Goal: Find specific page/section: Find specific page/section

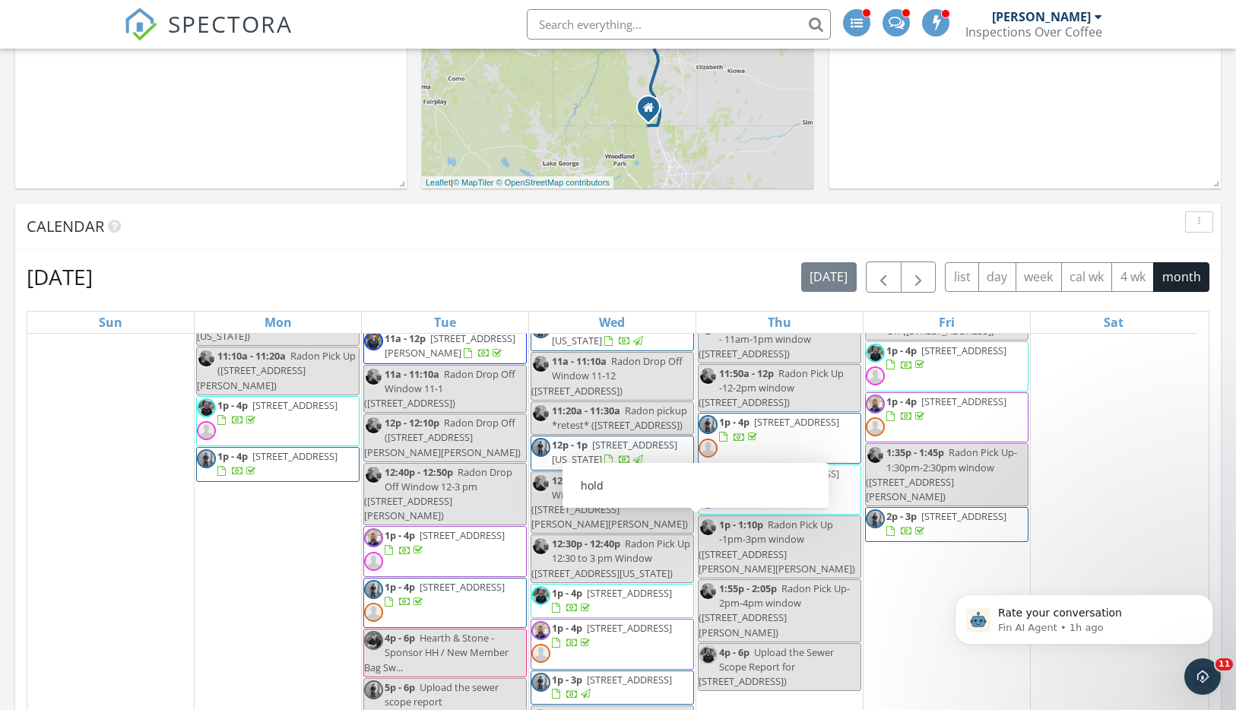
scroll to position [2670, 0]
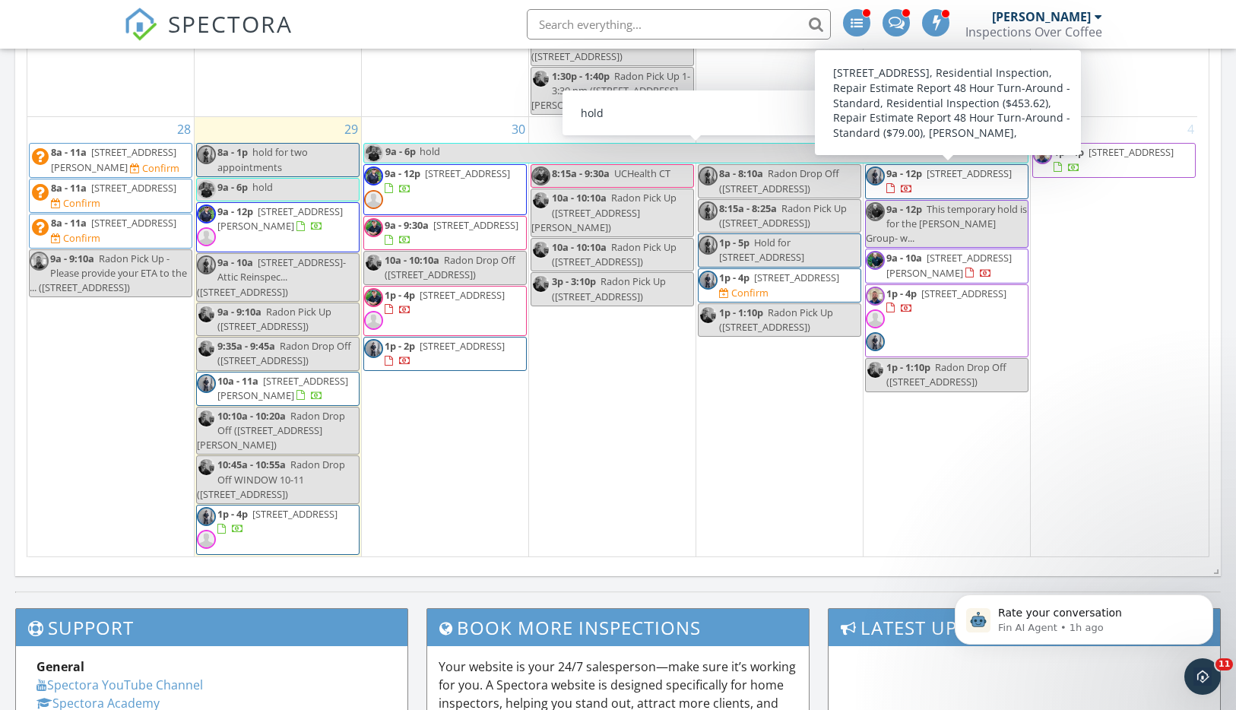
click at [1089, 450] on div "4 1p - 4p 14245 Currant St, Broomfield 80021" at bounding box center [1114, 336] width 166 height 439
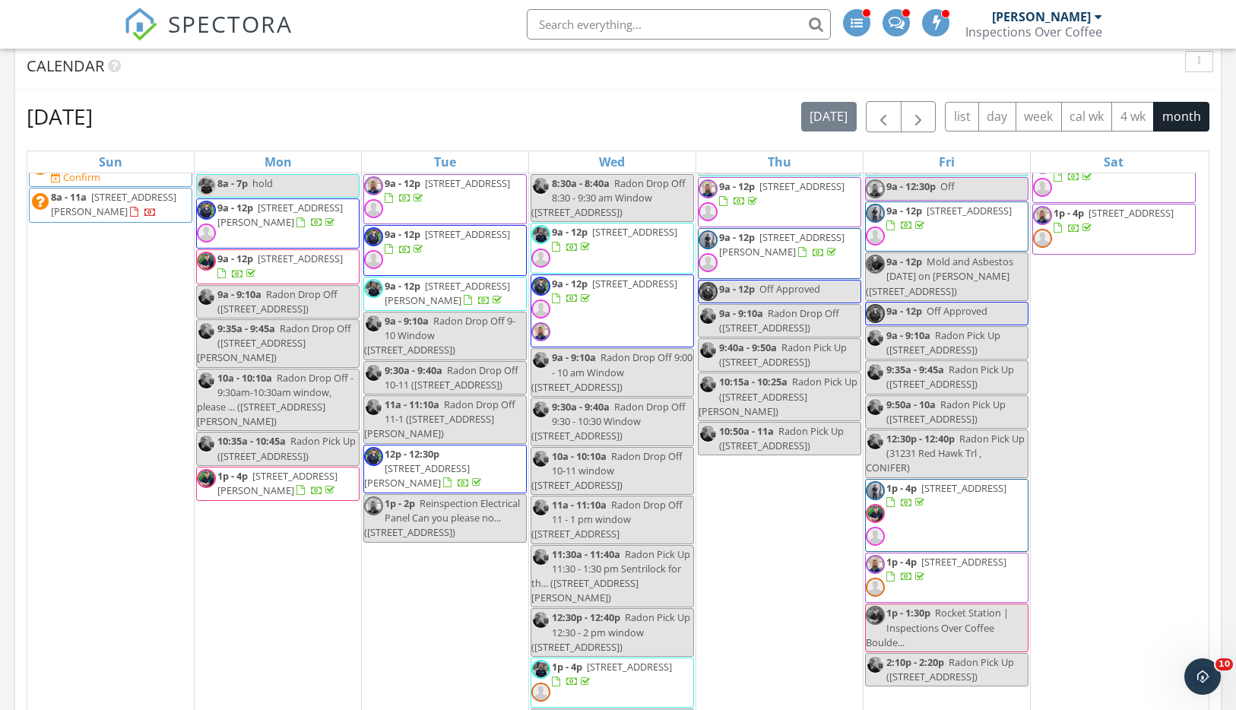
scroll to position [2115, 0]
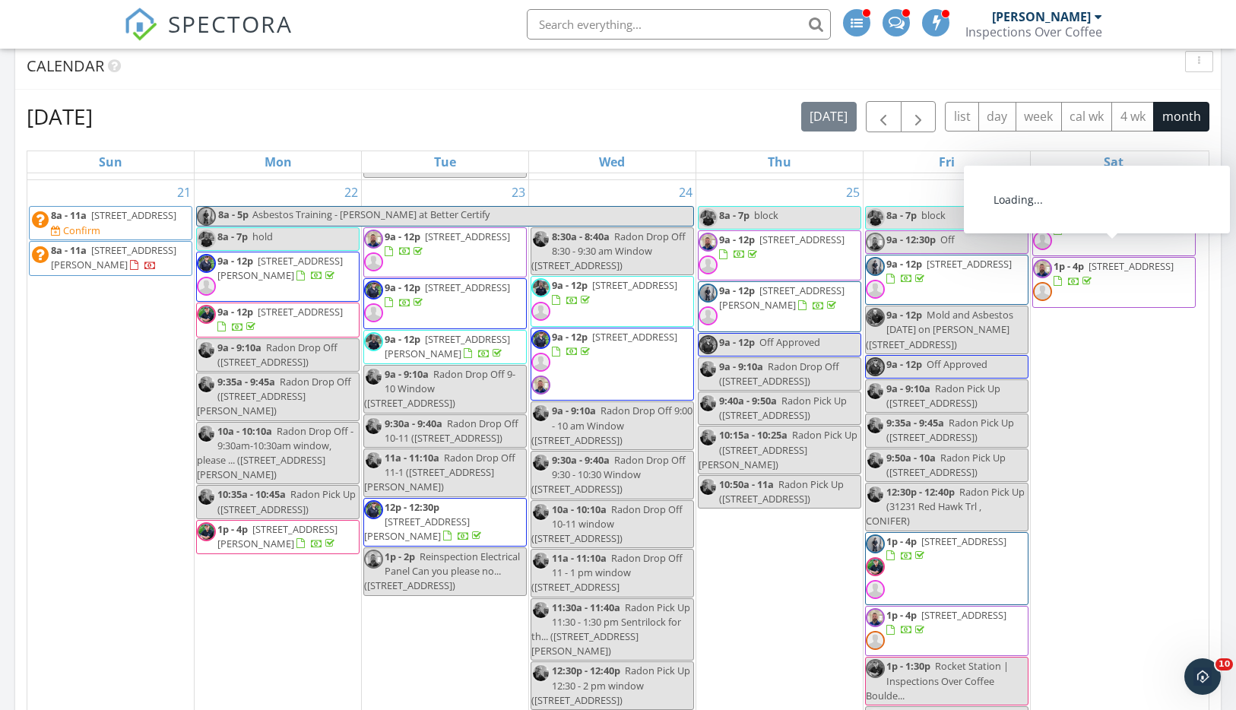
click at [1105, 222] on span "1332 Lincoln St , Longmont 80501" at bounding box center [1136, 215] width 85 height 14
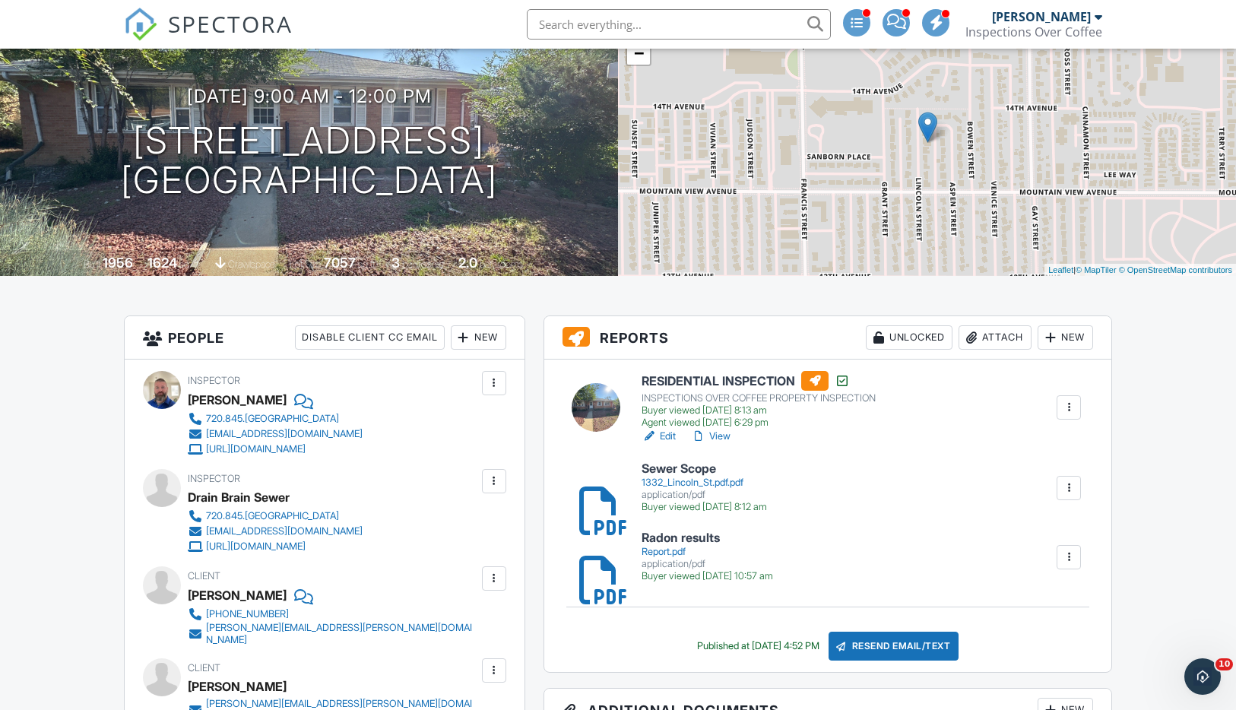
scroll to position [125, 0]
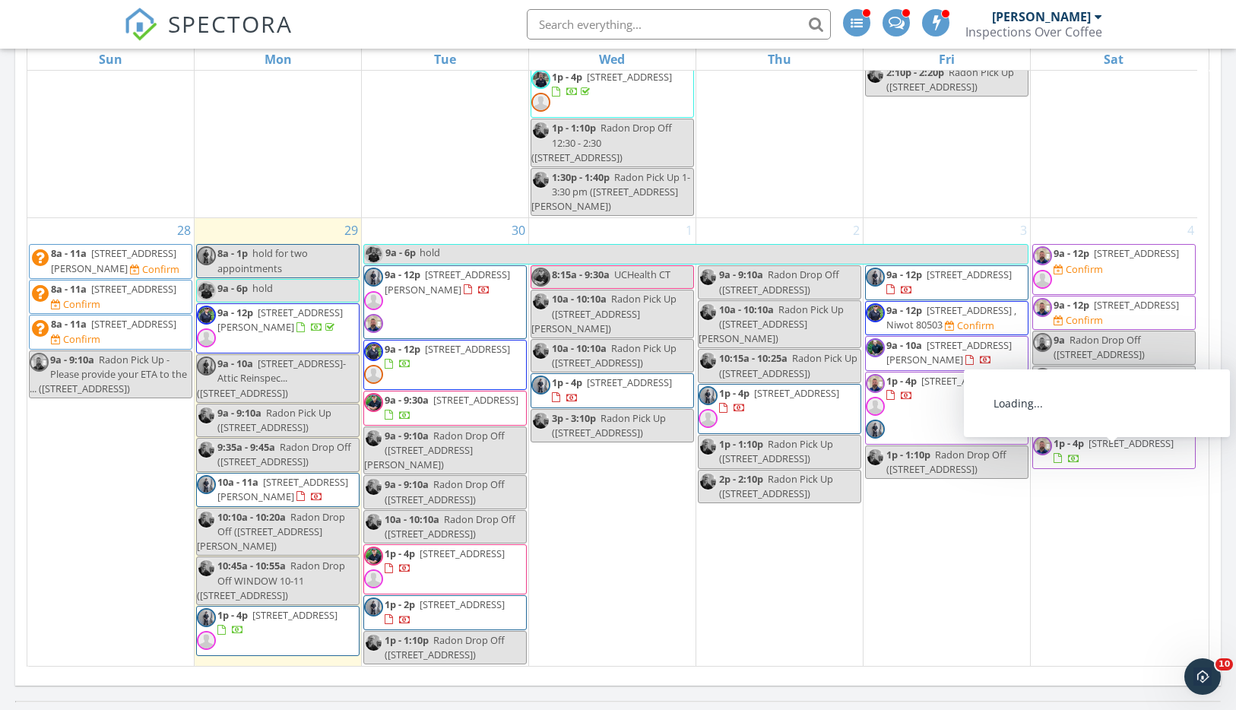
scroll to position [793, 0]
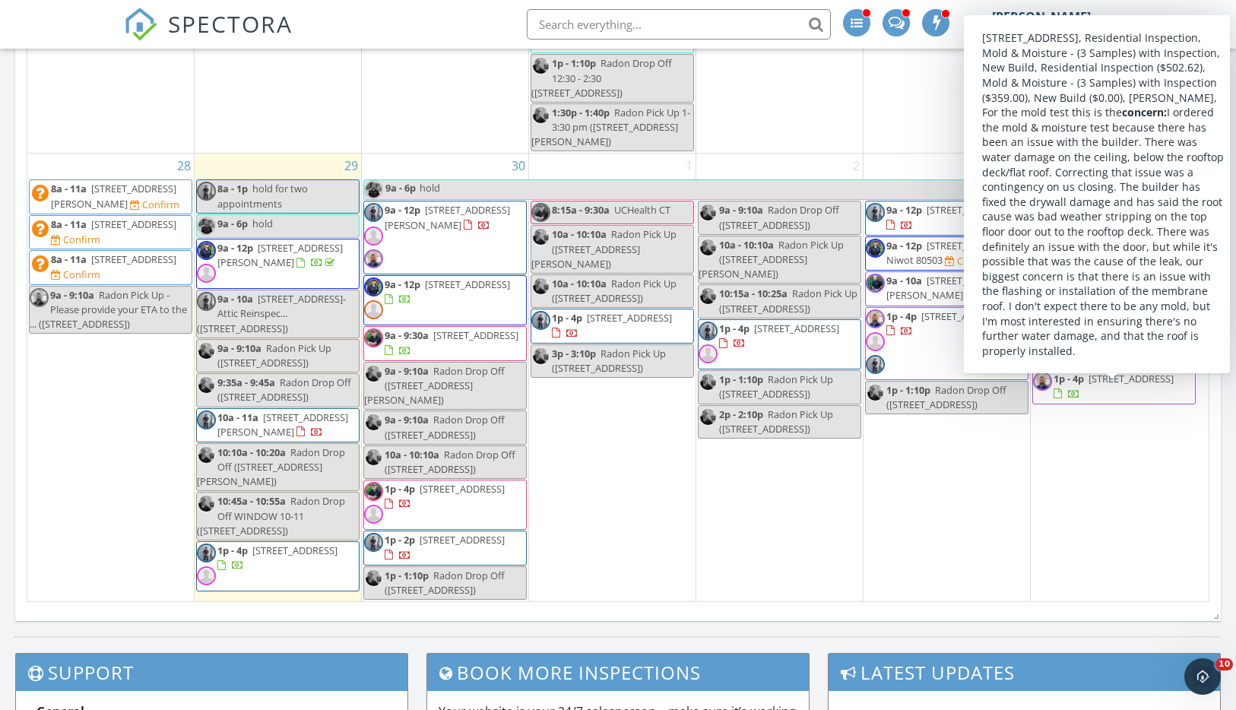
click at [1037, 483] on div "4 9a - 12p 11430 Ebony St, Firestone 80504 Confirm 9a - 12p 16731 E 119th Ave C…" at bounding box center [1114, 378] width 166 height 448
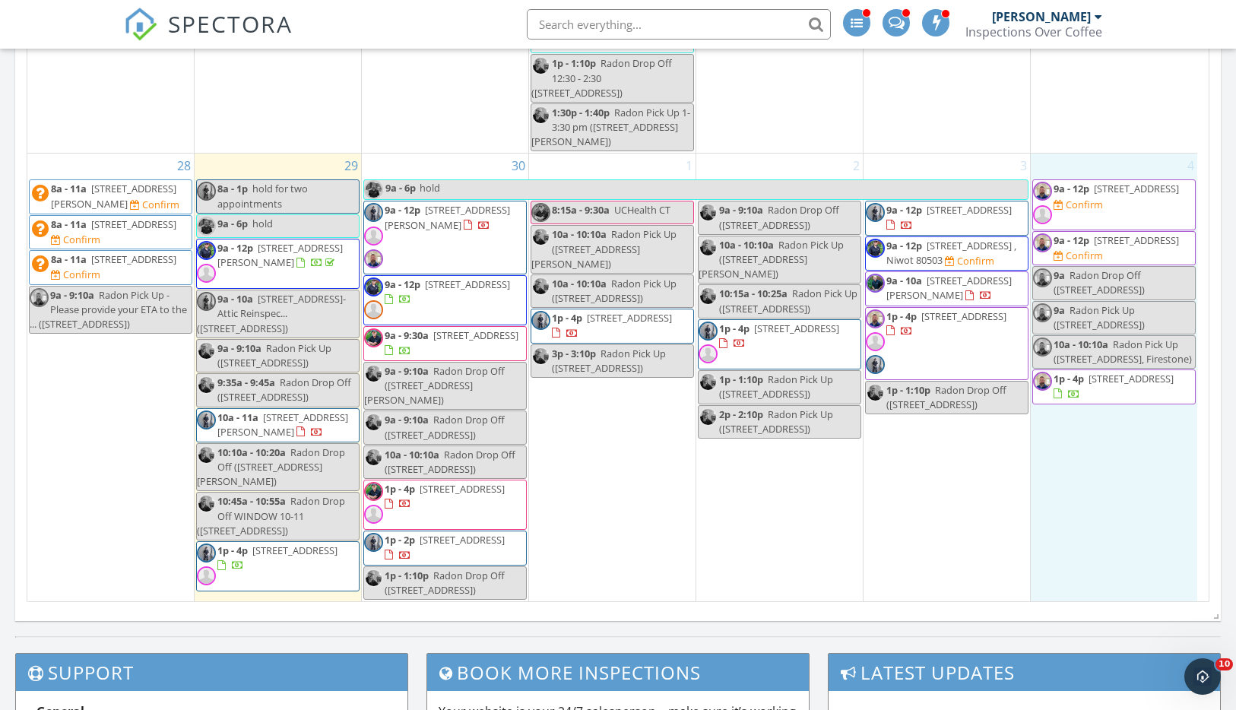
click at [1132, 247] on span "16731 E 119th Ave C, Commerce City 80022" at bounding box center [1136, 240] width 85 height 14
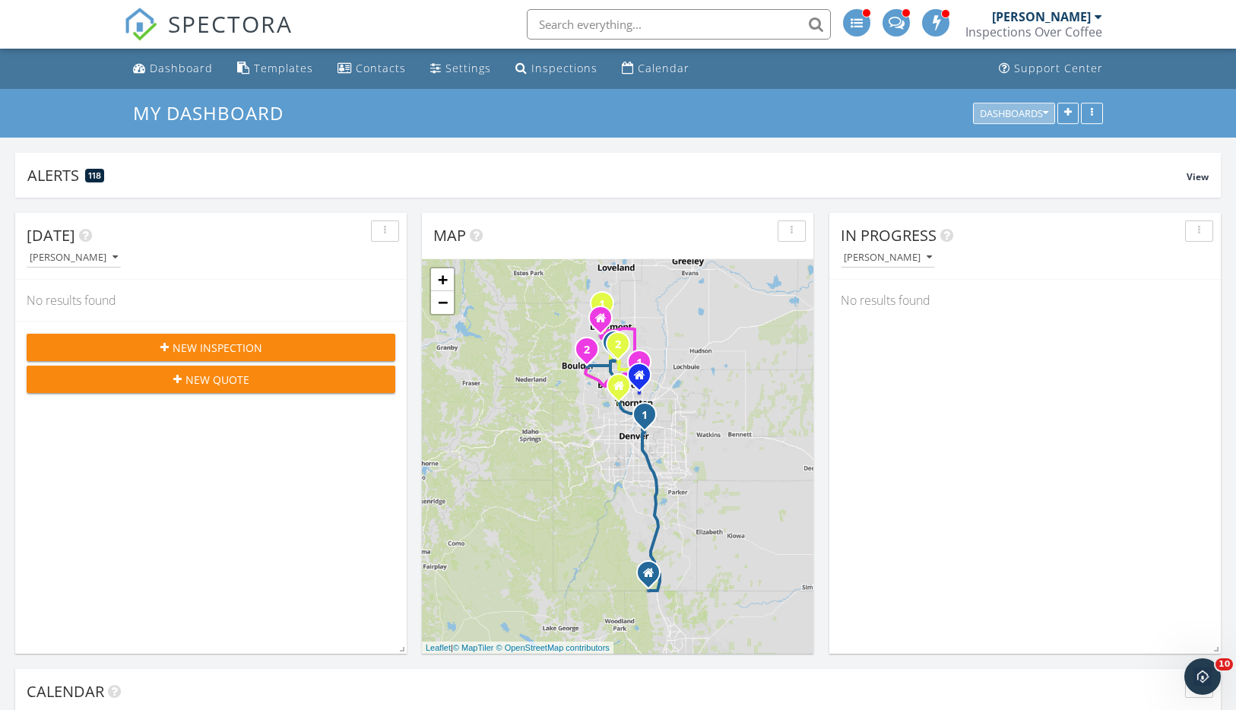
click at [1028, 116] on div "Dashboards" at bounding box center [1014, 113] width 68 height 11
click at [1027, 147] on span "Financials" at bounding box center [1025, 148] width 56 height 17
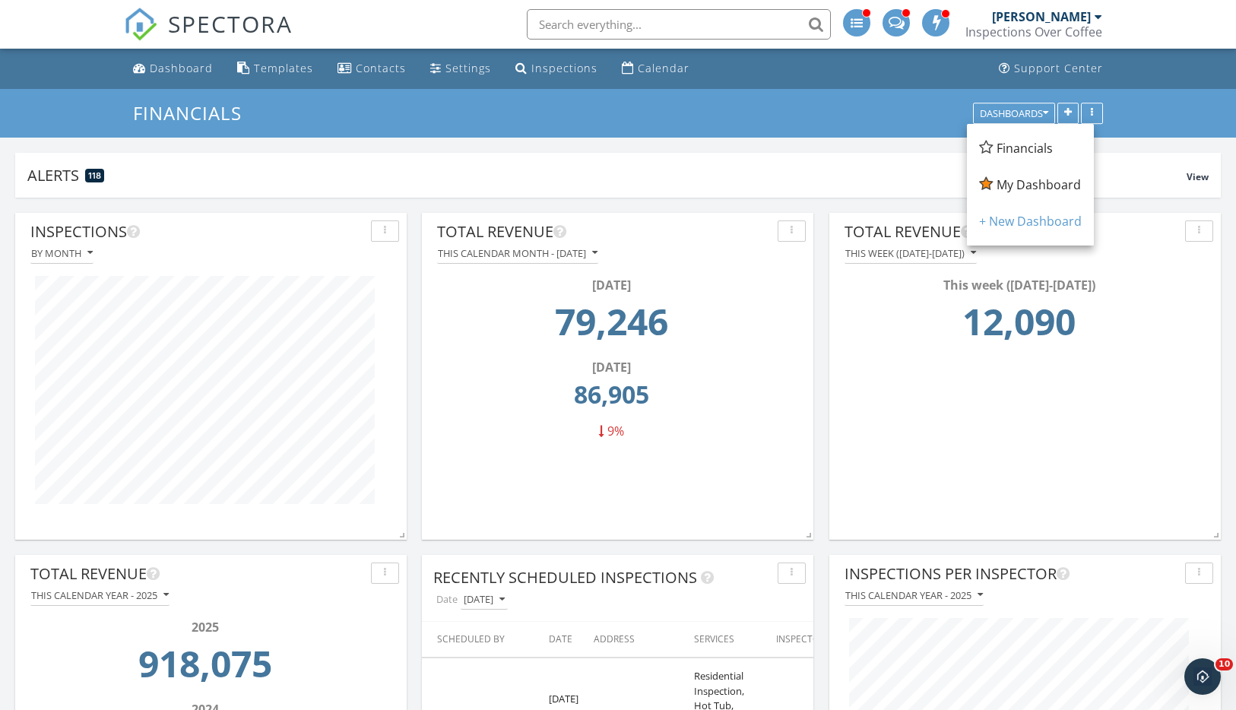
click at [764, 131] on div "Financials Dashboards" at bounding box center [618, 113] width 1236 height 49
